Goal: Complete application form: Complete application form

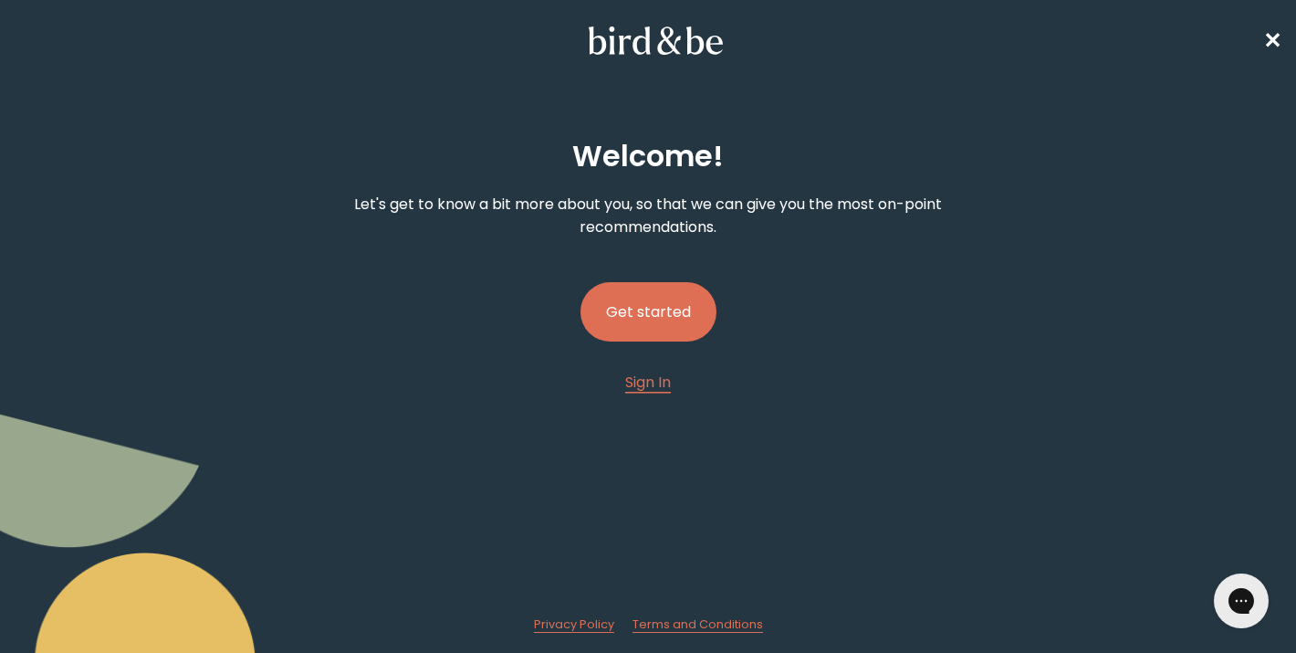
click at [632, 307] on button "Get started" at bounding box center [648, 311] width 136 height 59
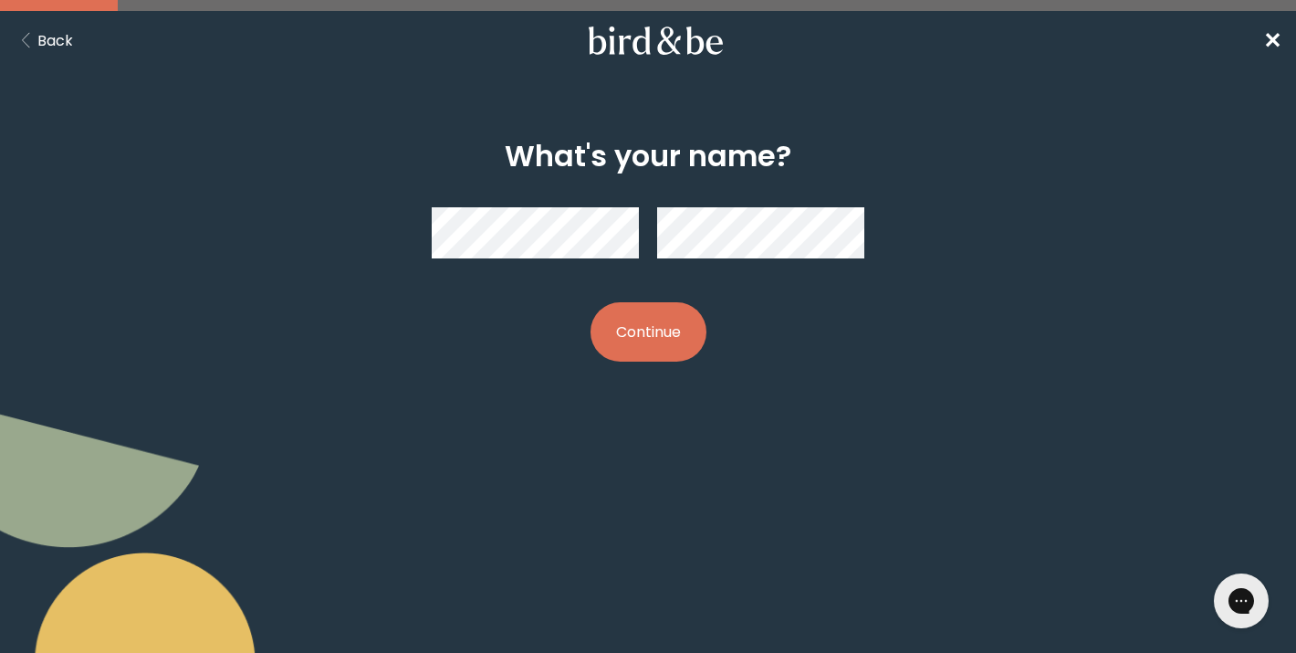
click at [651, 351] on button "Continue" at bounding box center [649, 331] width 116 height 59
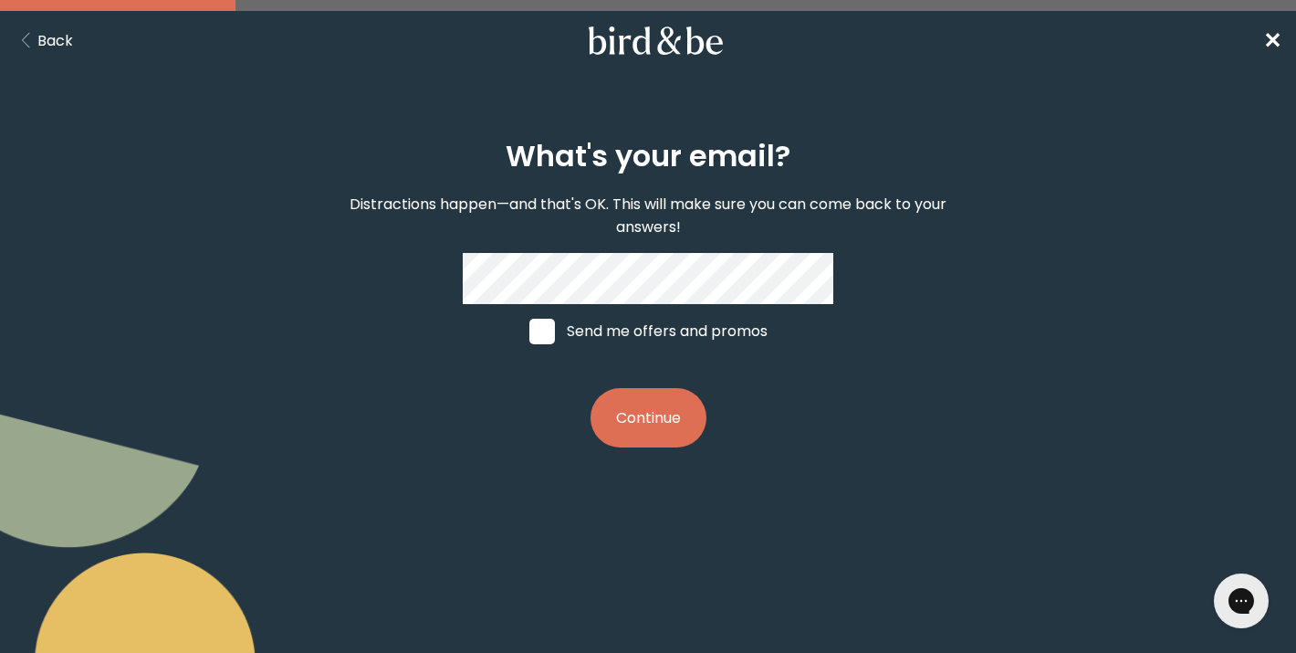
click at [686, 418] on button "Continue" at bounding box center [649, 417] width 116 height 59
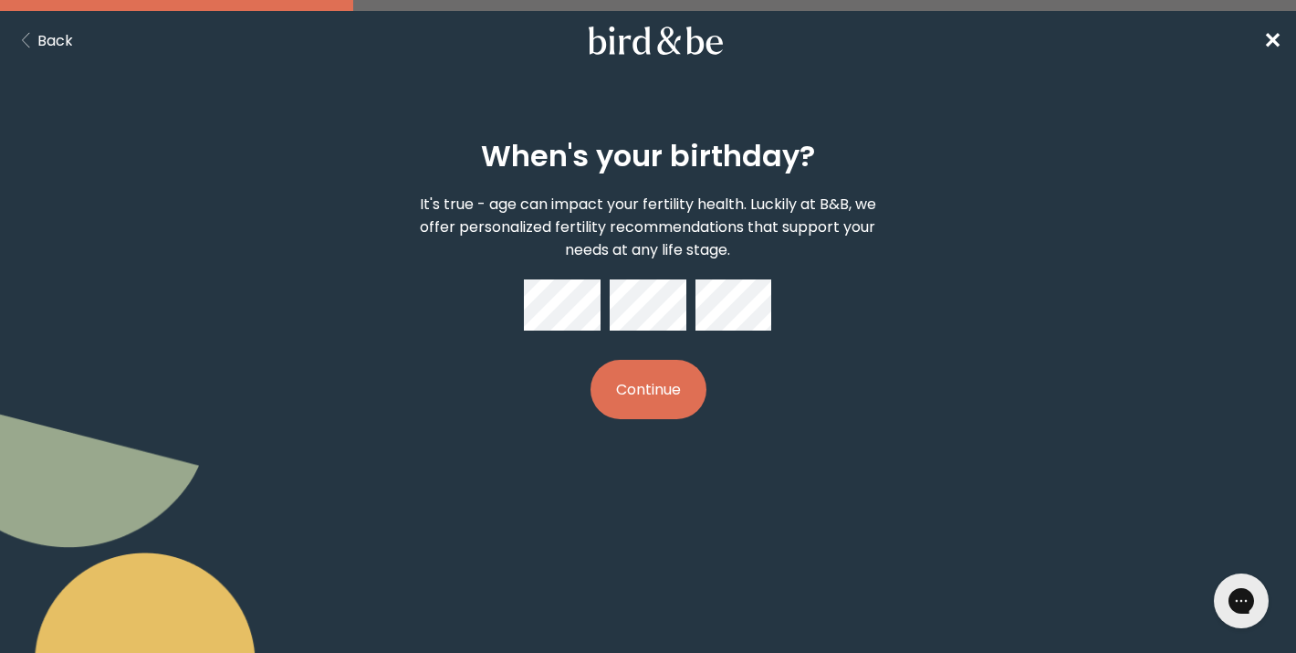
click at [591, 360] on button "Continue" at bounding box center [649, 389] width 116 height 59
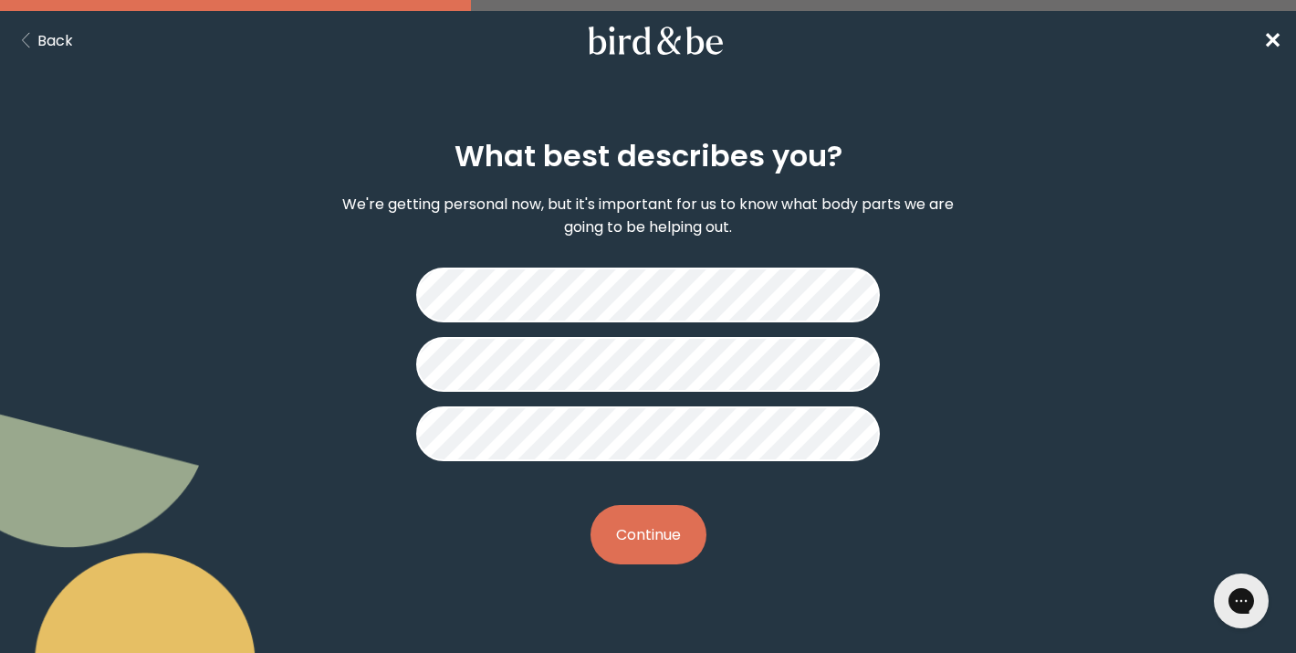
click at [652, 546] on button "Continue" at bounding box center [649, 534] width 116 height 59
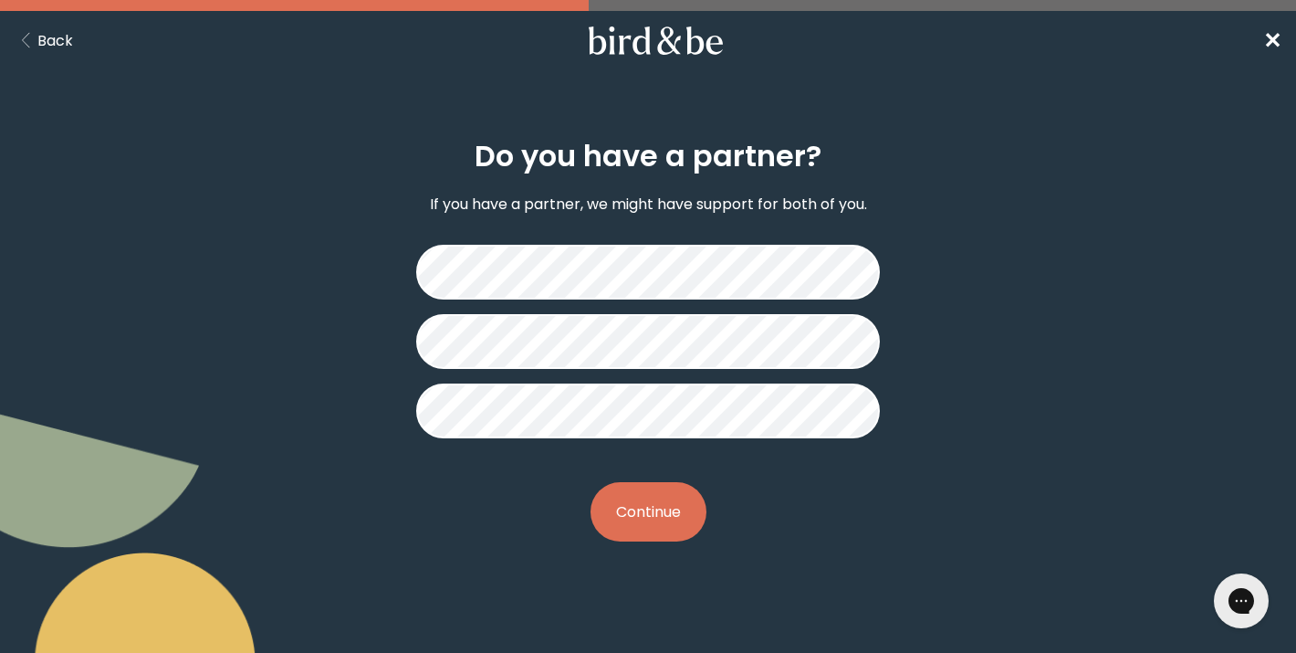
click at [664, 506] on button "Continue" at bounding box center [649, 511] width 116 height 59
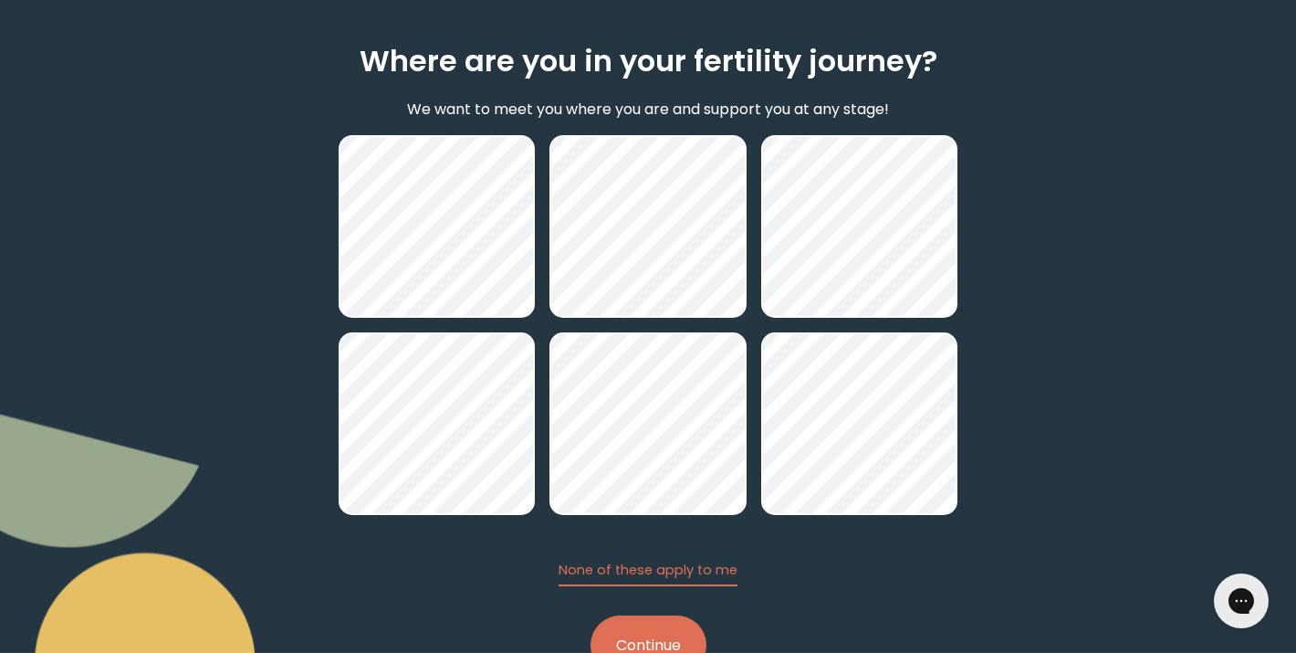
scroll to position [159, 0]
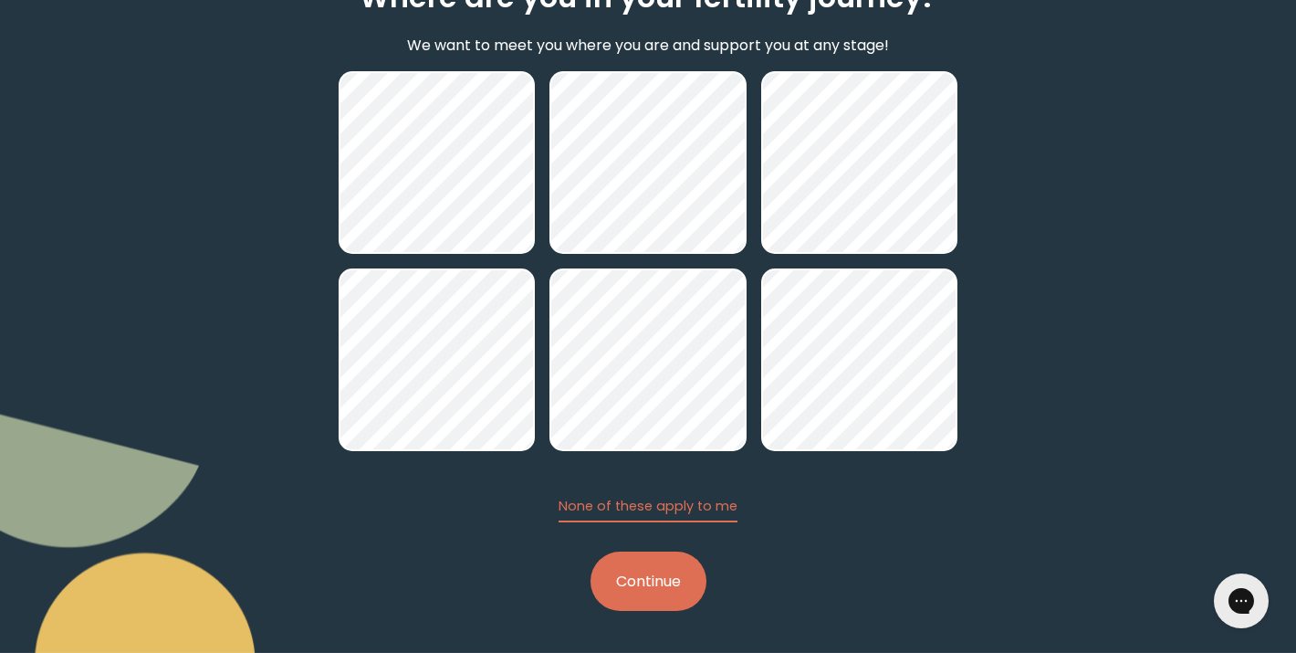
click at [634, 597] on button "Continue" at bounding box center [649, 580] width 116 height 59
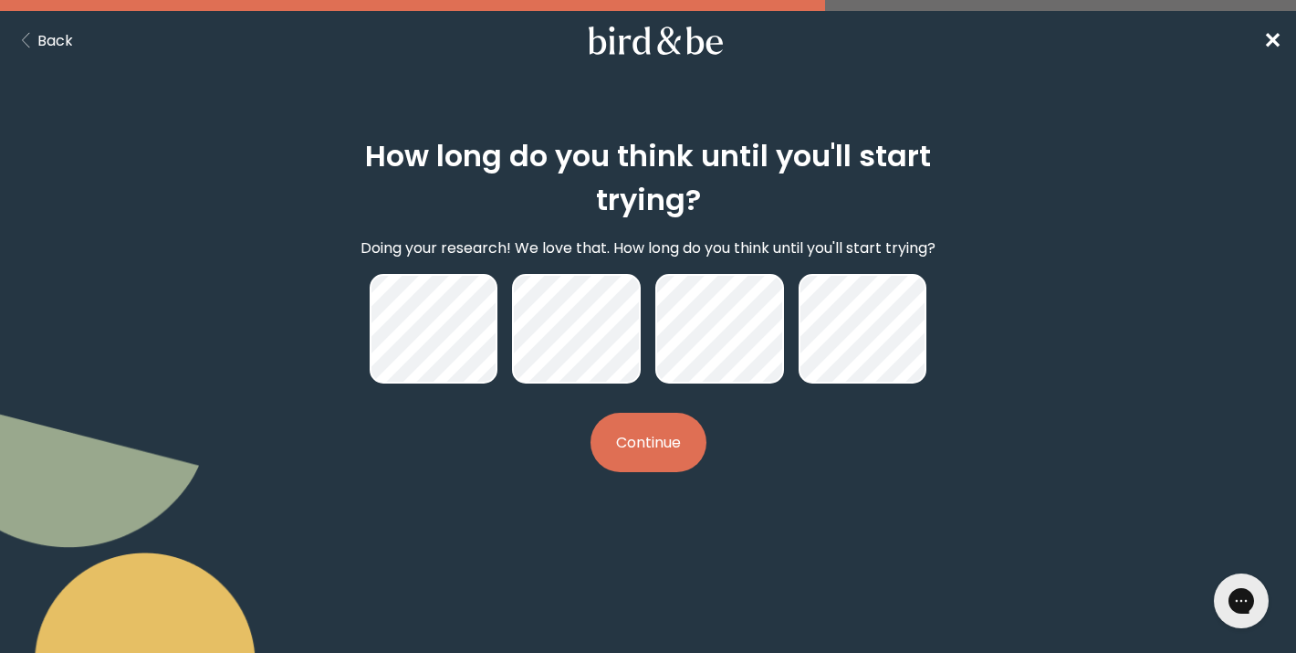
click at [638, 441] on button "Continue" at bounding box center [649, 442] width 116 height 59
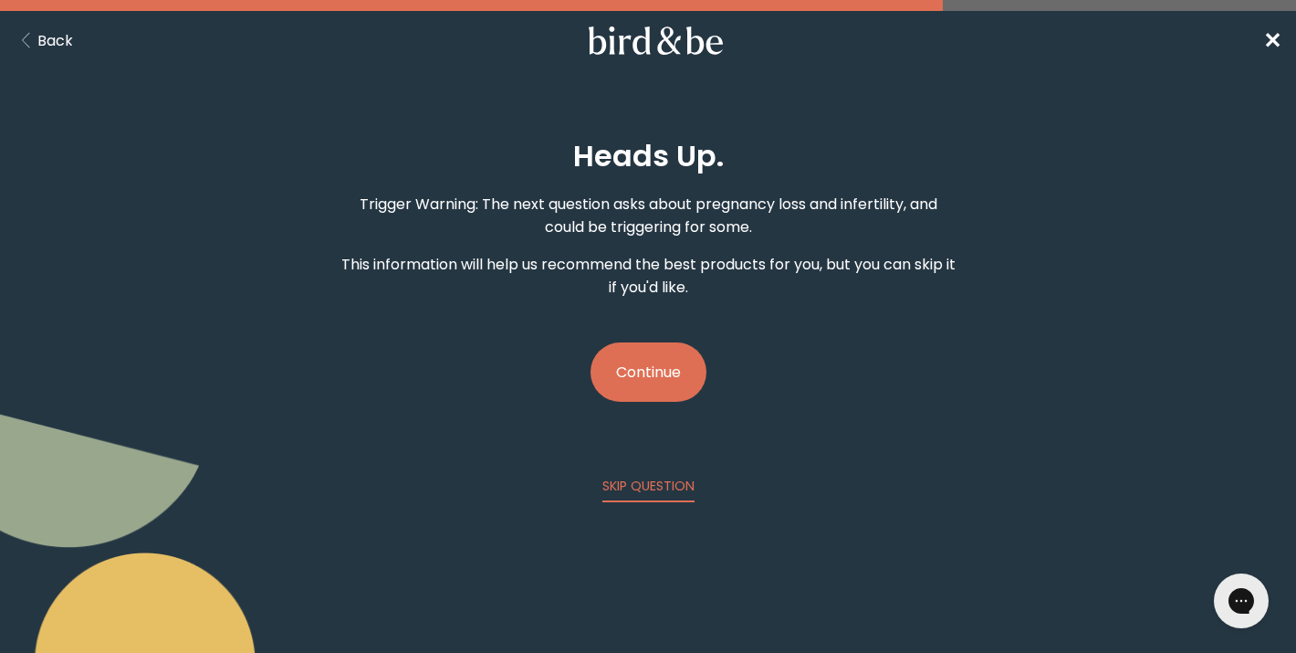
click at [644, 367] on button "Continue" at bounding box center [649, 371] width 116 height 59
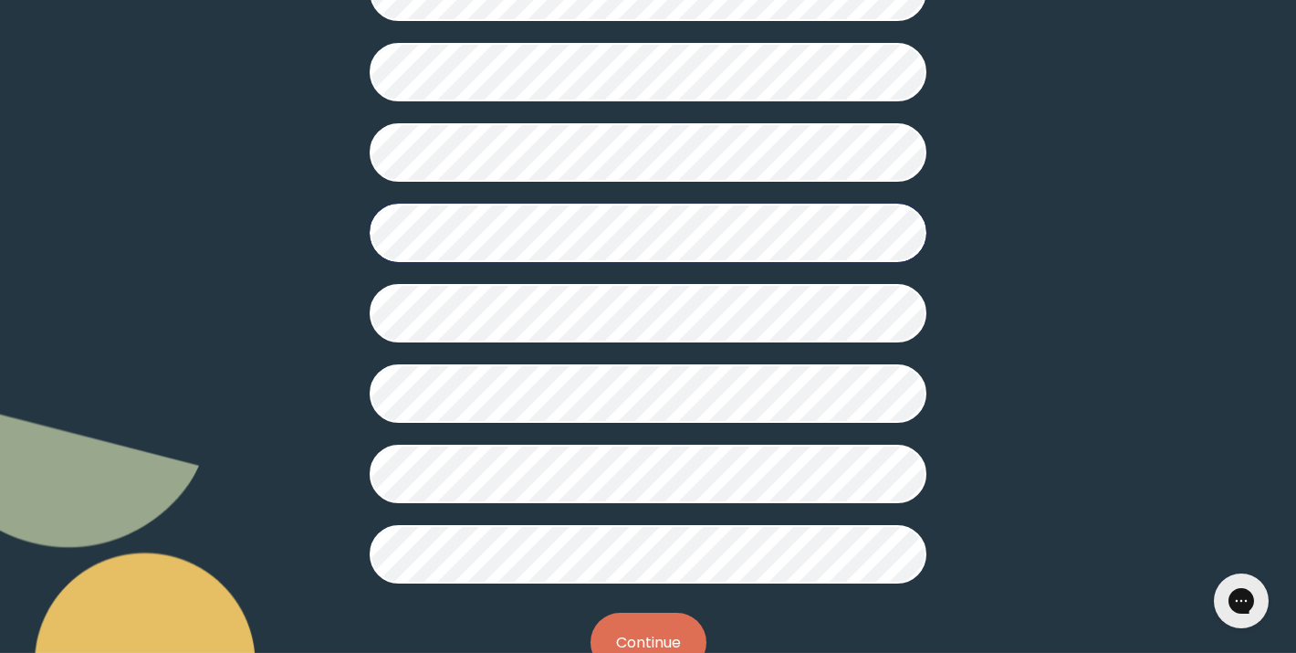
scroll to position [448, 0]
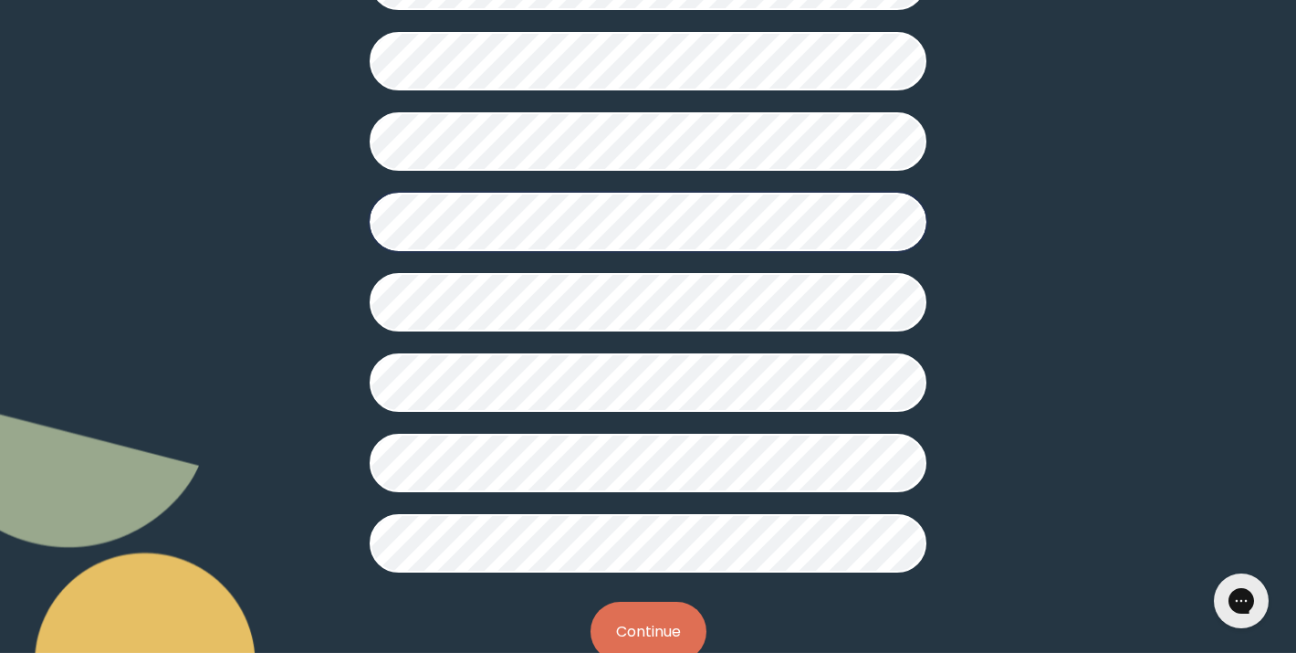
click at [674, 612] on button "Continue" at bounding box center [649, 630] width 116 height 59
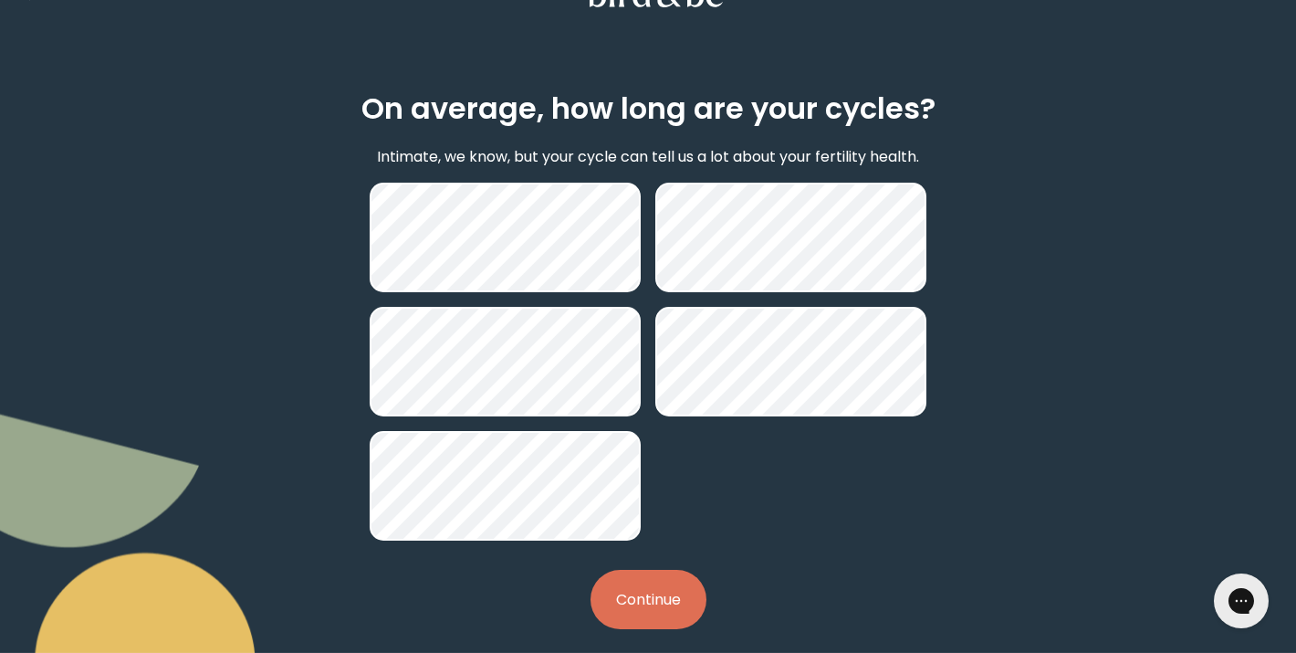
scroll to position [65, 0]
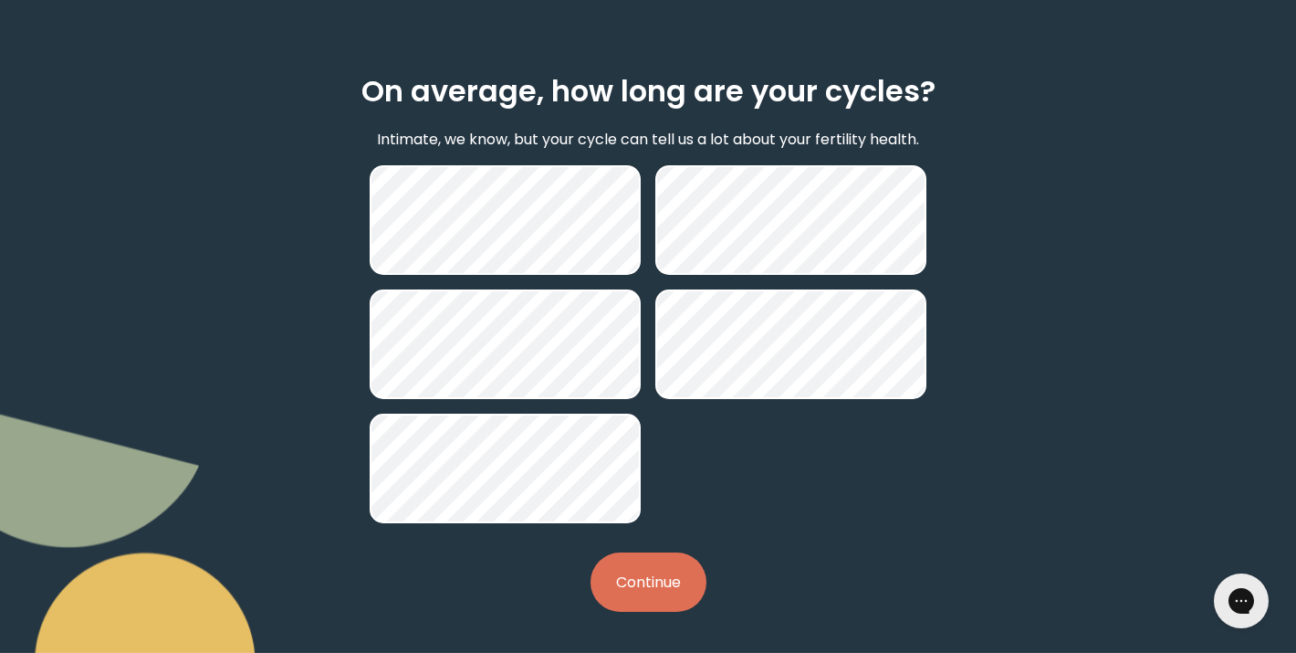
click at [626, 573] on button "Continue" at bounding box center [649, 581] width 116 height 59
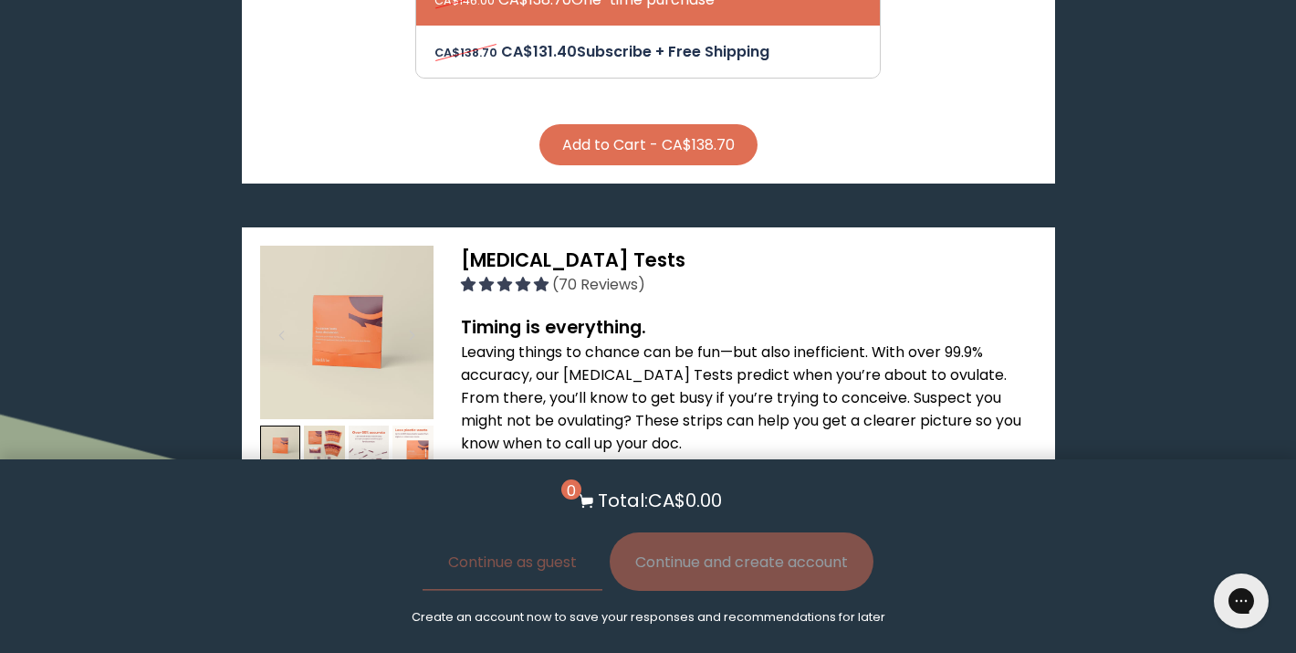
scroll to position [1891, 0]
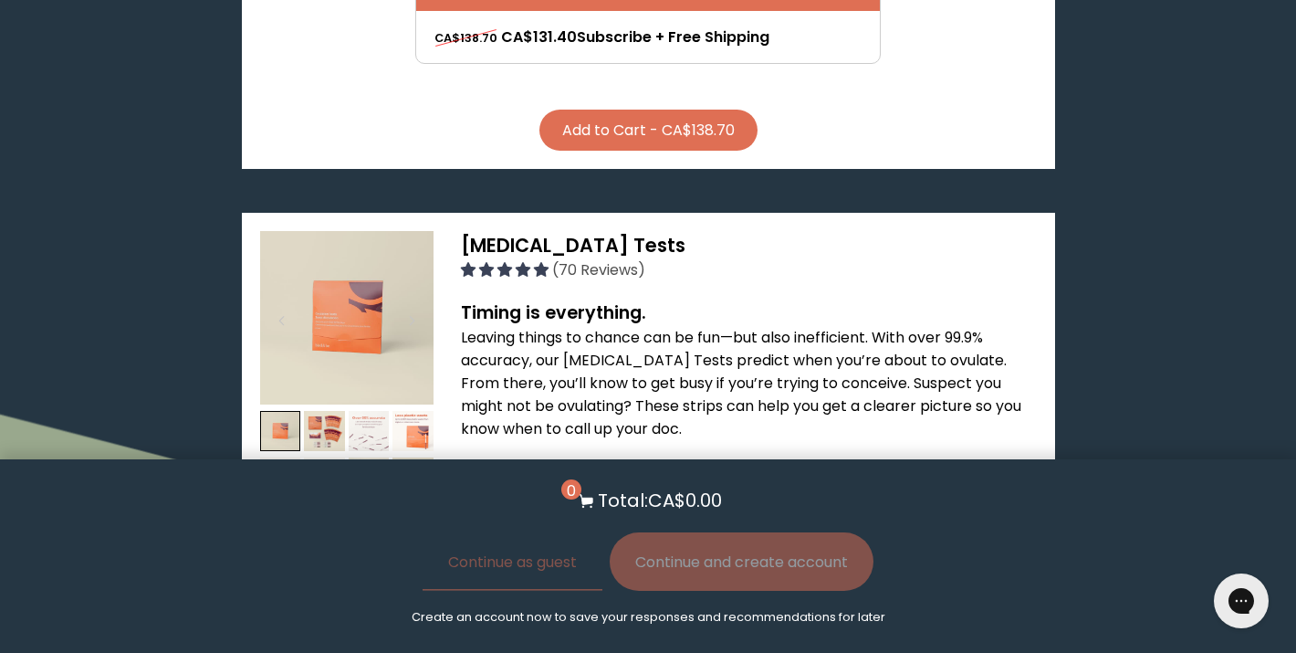
click at [359, 411] on img at bounding box center [369, 431] width 41 height 41
click at [404, 411] on img at bounding box center [412, 431] width 41 height 41
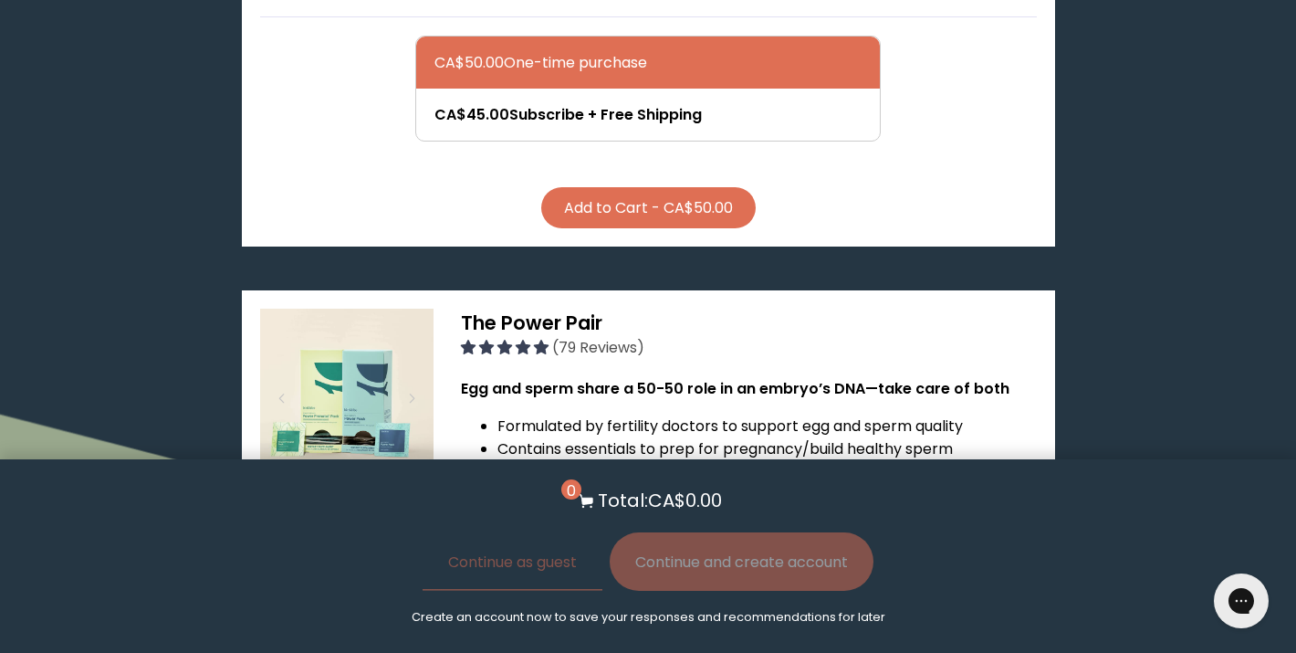
scroll to position [0, 0]
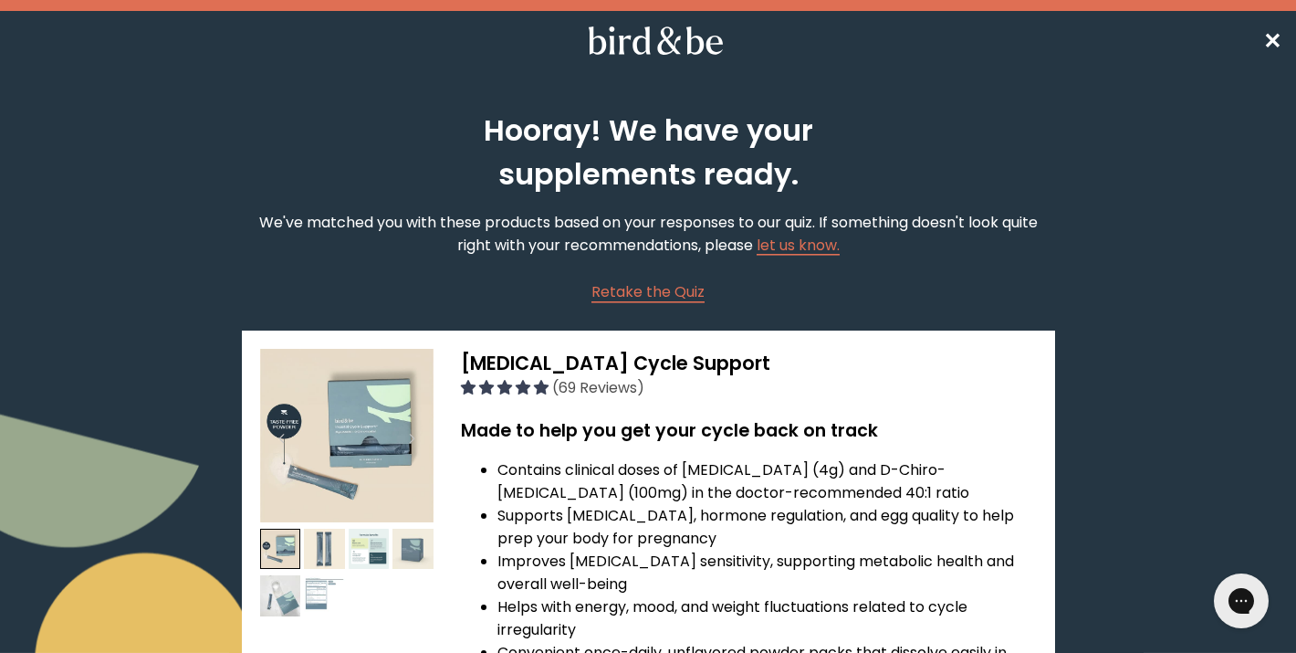
click at [1281, 41] on span "✕" at bounding box center [1272, 41] width 18 height 30
